Goal: Use online tool/utility: Utilize a website feature to perform a specific function

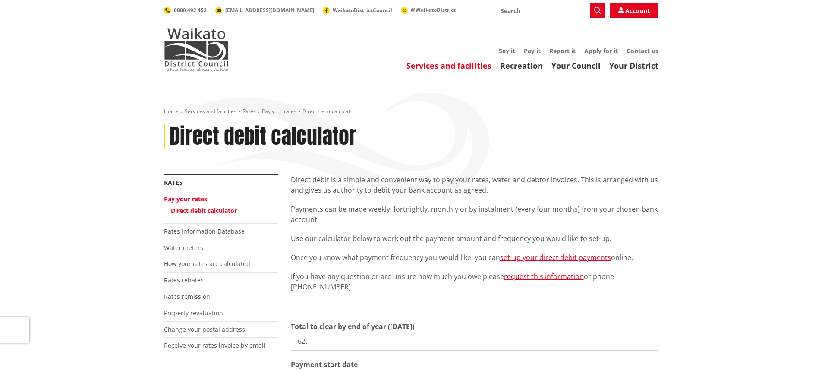
scroll to position [86, 0]
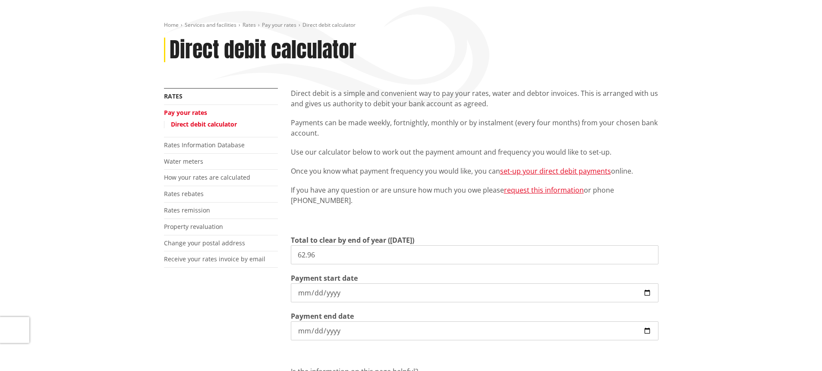
type input "62.96"
click at [328, 296] on input "[DATE]" at bounding box center [475, 292] width 368 height 19
click at [650, 293] on input "[DATE]" at bounding box center [475, 292] width 368 height 19
type input "[DATE]"
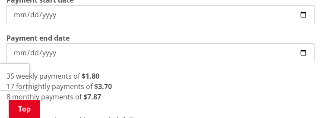
scroll to position [302, 0]
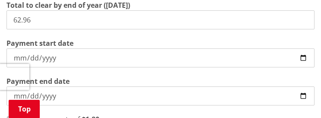
drag, startPoint x: 56, startPoint y: 23, endPoint x: 2, endPoint y: 17, distance: 53.9
click at [7, 17] on input "62.96" at bounding box center [160, 19] width 308 height 19
type input "1,223.98"
click at [305, 58] on input "[DATE]" at bounding box center [160, 57] width 308 height 19
type input "[DATE]"
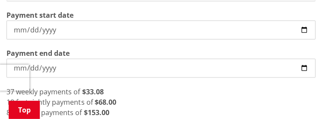
scroll to position [345, 0]
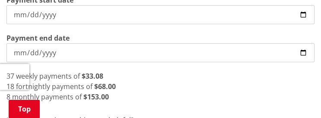
click at [142, 79] on div "37 weekly payments of $33.08" at bounding box center [160, 76] width 308 height 10
click at [140, 93] on div "8 monthly payments of $153.00" at bounding box center [160, 96] width 308 height 10
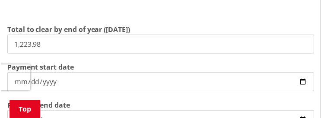
scroll to position [259, 0]
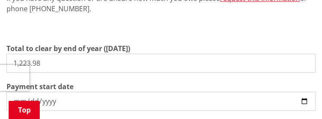
drag, startPoint x: 68, startPoint y: 67, endPoint x: -22, endPoint y: 67, distance: 89.8
type input "12,013.73"
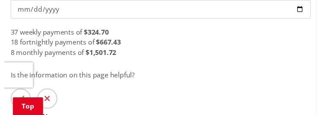
scroll to position [345, 0]
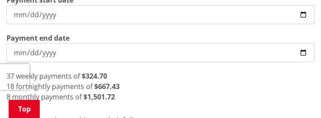
click at [307, 13] on input "[DATE]" at bounding box center [160, 14] width 308 height 19
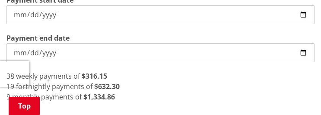
click at [308, 20] on input "[DATE]" at bounding box center [160, 14] width 308 height 19
click at [302, 13] on input "[DATE]" at bounding box center [160, 14] width 308 height 19
type input "[DATE]"
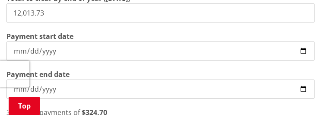
scroll to position [259, 0]
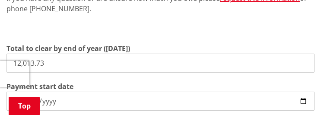
drag, startPoint x: 58, startPoint y: 62, endPoint x: -60, endPoint y: 51, distance: 118.7
type input "1,334.02"
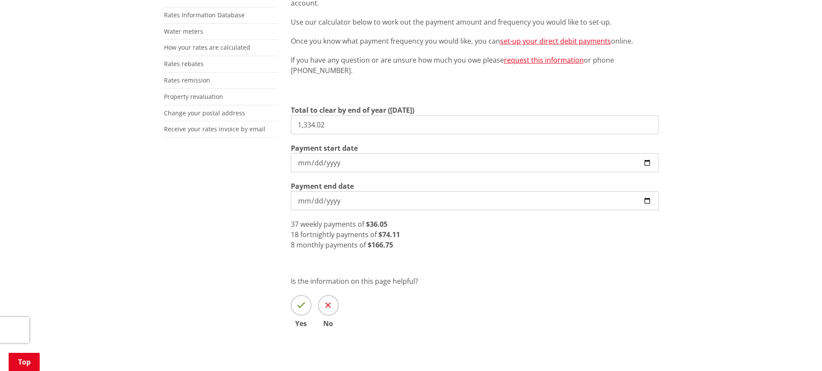
scroll to position [216, 0]
